Goal: Information Seeking & Learning: Learn about a topic

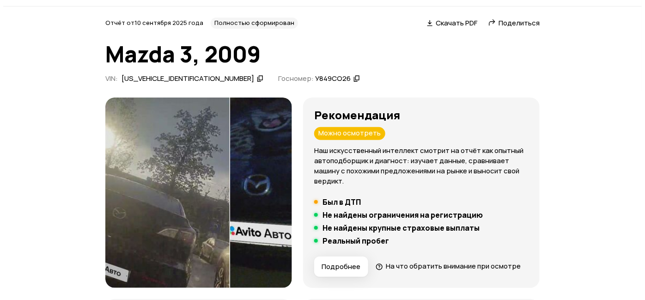
scroll to position [42, 0]
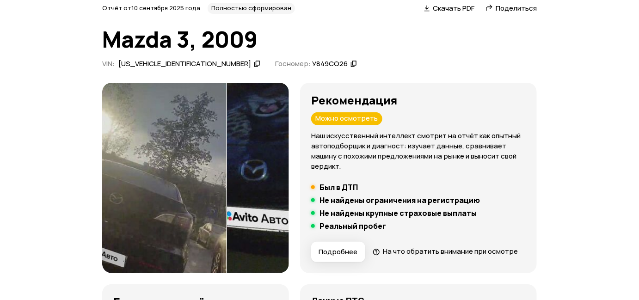
click at [357, 250] on span "Подробнее" at bounding box center [337, 251] width 39 height 9
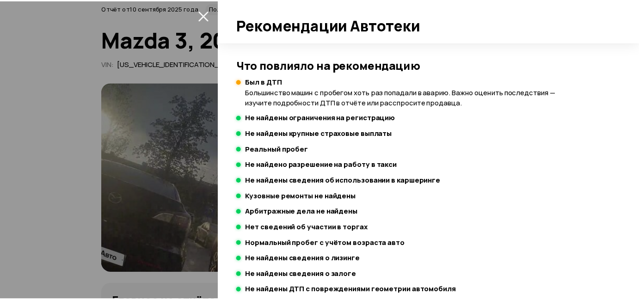
scroll to position [251, 0]
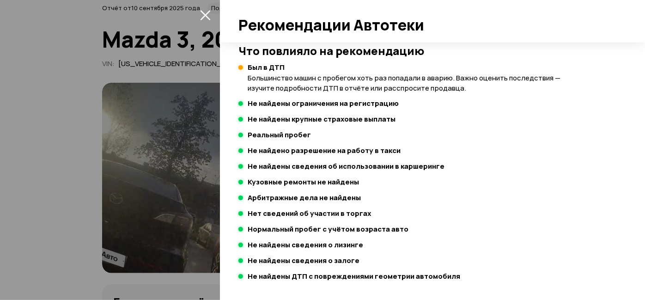
click at [49, 136] on div at bounding box center [322, 150] width 645 height 300
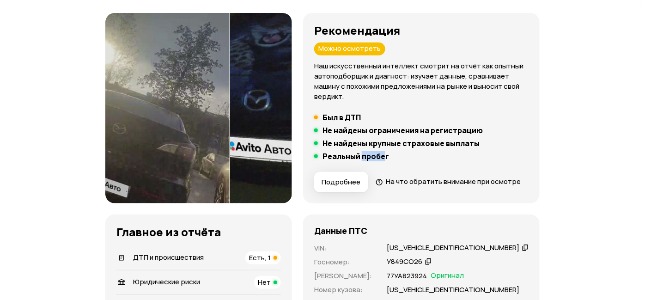
scroll to position [126, 0]
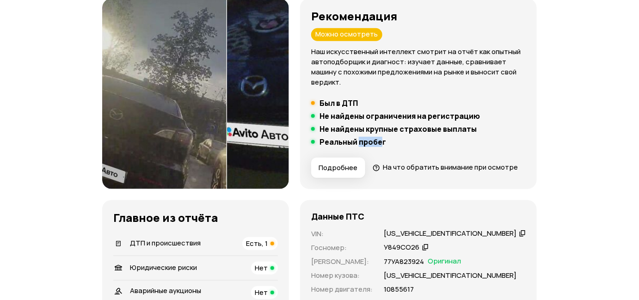
click at [140, 129] on img at bounding box center [164, 94] width 124 height 190
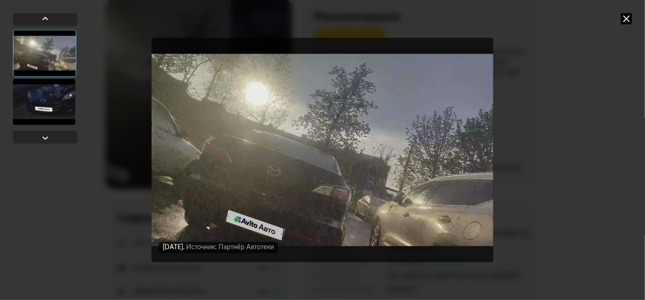
click at [62, 93] on div at bounding box center [44, 102] width 62 height 46
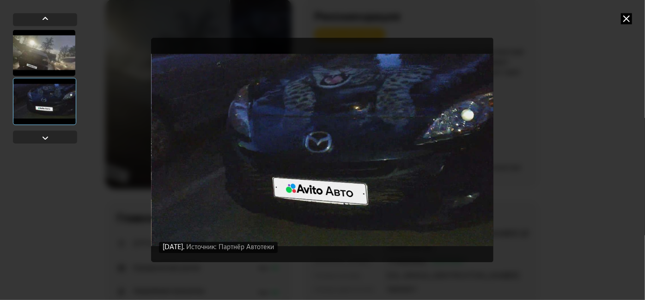
click at [624, 18] on icon at bounding box center [626, 18] width 11 height 11
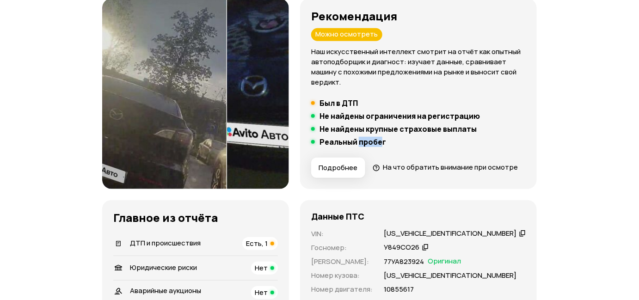
click at [357, 168] on span "Подробнее" at bounding box center [337, 167] width 39 height 9
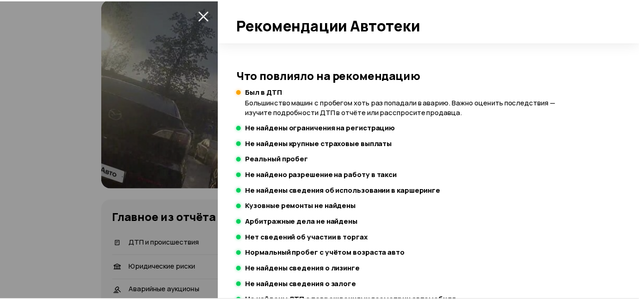
scroll to position [251, 0]
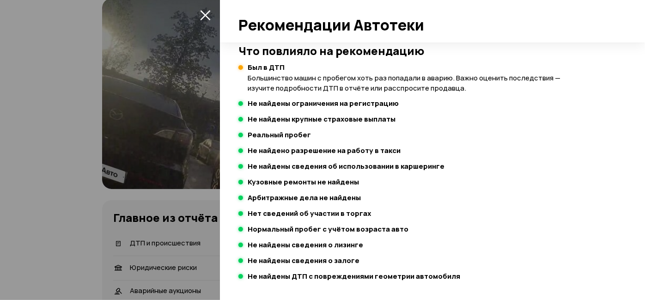
drag, startPoint x: 141, startPoint y: 141, endPoint x: 162, endPoint y: 110, distance: 36.7
click at [143, 139] on div at bounding box center [322, 150] width 645 height 300
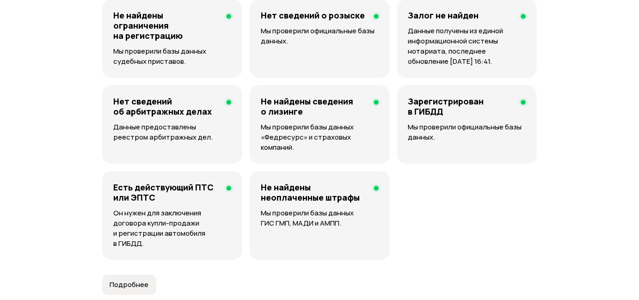
scroll to position [0, 0]
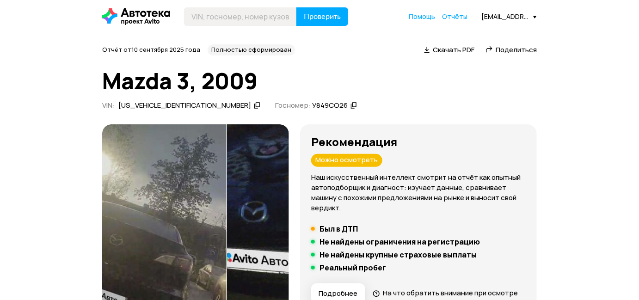
drag, startPoint x: 189, startPoint y: 107, endPoint x: 161, endPoint y: 40, distance: 72.7
click at [254, 107] on icon at bounding box center [257, 105] width 6 height 9
